Goal: Transaction & Acquisition: Book appointment/travel/reservation

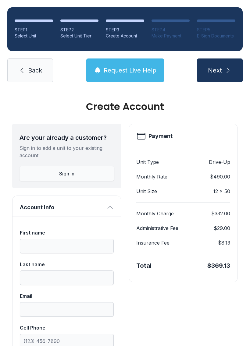
click at [75, 40] on ol "STEP 1 Select Unit STEP 2 Select Unit Tier STEP 3 Create Account STEP 4 Make Pa…" at bounding box center [124, 29] width 235 height 44
click at [37, 70] on span "Back" at bounding box center [35, 70] width 14 height 9
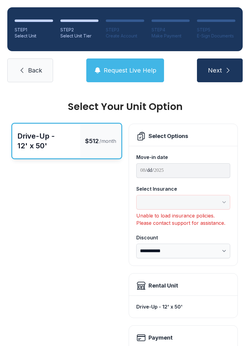
click at [37, 78] on link "Back" at bounding box center [30, 71] width 46 height 24
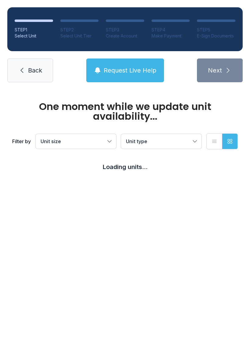
click at [30, 82] on link "Back" at bounding box center [30, 71] width 46 height 24
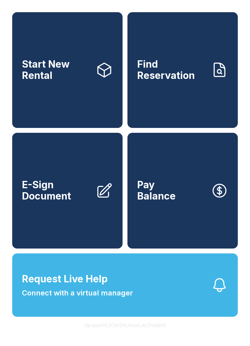
click at [31, 81] on span "Start New Rental" at bounding box center [56, 70] width 69 height 22
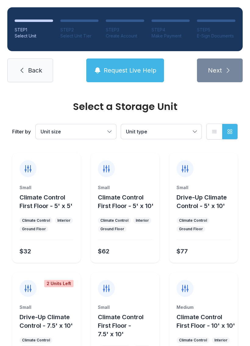
click at [45, 74] on link "Back" at bounding box center [30, 71] width 46 height 24
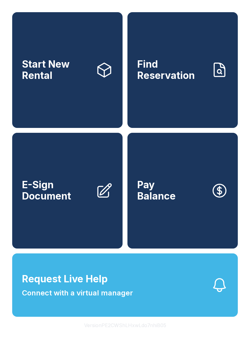
click at [205, 300] on button "Request Live Help Connect with a virtual manager" at bounding box center [125, 285] width 226 height 63
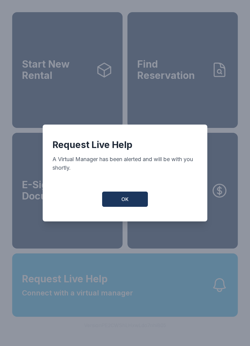
click at [137, 197] on button "OK" at bounding box center [125, 199] width 46 height 15
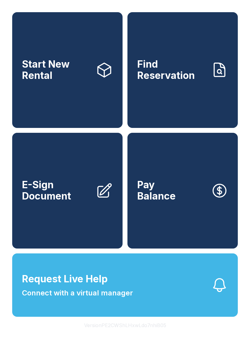
click at [81, 119] on link "Start New Rental" at bounding box center [67, 70] width 110 height 116
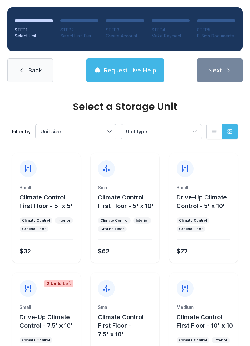
click at [142, 233] on div "Small Climate Control First Floor - 5' x 10' Climate Control Interior Ground Fl…" at bounding box center [125, 224] width 69 height 78
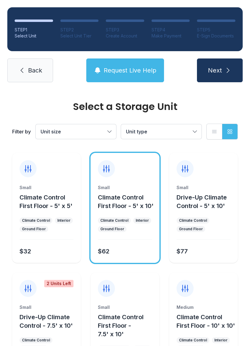
click at [141, 194] on span "Climate Control First Floor - 5' x 10'" at bounding box center [126, 202] width 56 height 16
click at [108, 164] on div at bounding box center [106, 168] width 17 height 17
click at [104, 170] on icon at bounding box center [106, 168] width 6 height 7
click at [106, 167] on icon at bounding box center [106, 168] width 6 height 7
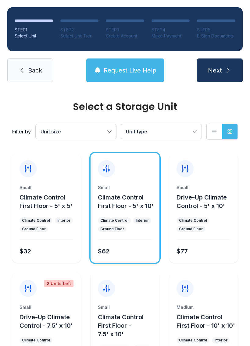
click at [105, 167] on icon at bounding box center [106, 169] width 10 height 10
click at [101, 169] on div at bounding box center [106, 168] width 17 height 17
click at [217, 179] on div "Small Drive-Up Climate Control - 5' x 10' Climate Control Ground Floor $77" at bounding box center [203, 208] width 69 height 110
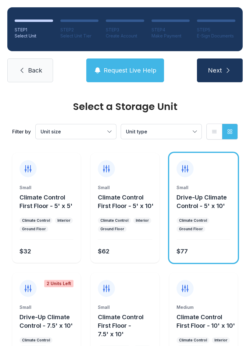
click at [123, 210] on button "Climate Control First Floor - 5' x 10'" at bounding box center [127, 201] width 59 height 17
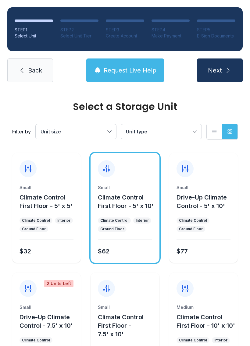
click at [133, 215] on div "Small Climate Control First Floor - 5' x 10' Climate Control Interior Ground Fl…" at bounding box center [125, 224] width 69 height 78
click at [120, 251] on div "$62" at bounding box center [123, 250] width 56 height 11
click at [101, 254] on div "$62" at bounding box center [104, 251] width 12 height 9
click at [101, 169] on div at bounding box center [106, 168] width 17 height 17
click at [120, 164] on div at bounding box center [125, 165] width 69 height 24
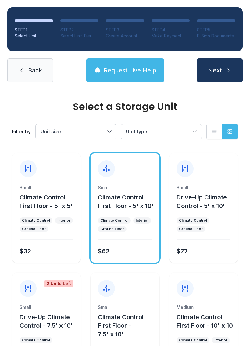
click at [120, 178] on div "Small Climate Control First Floor - 5' x 10' Climate Control Interior Ground Fl…" at bounding box center [125, 208] width 69 height 110
click at [118, 194] on span "Climate Control First Floor - 5' x 10'" at bounding box center [126, 202] width 56 height 16
click at [224, 72] on icon "submit" at bounding box center [227, 70] width 7 height 7
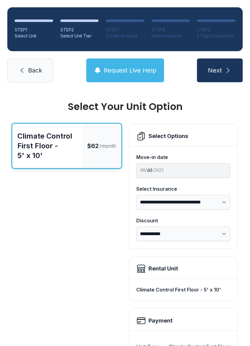
click at [43, 70] on link "Back" at bounding box center [30, 71] width 46 height 24
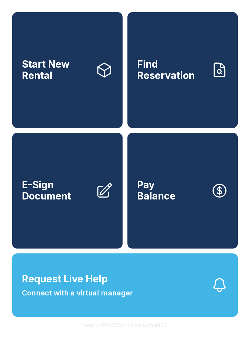
click at [33, 80] on span "Start New Rental" at bounding box center [56, 70] width 69 height 22
